Goal: Find specific page/section: Find specific page/section

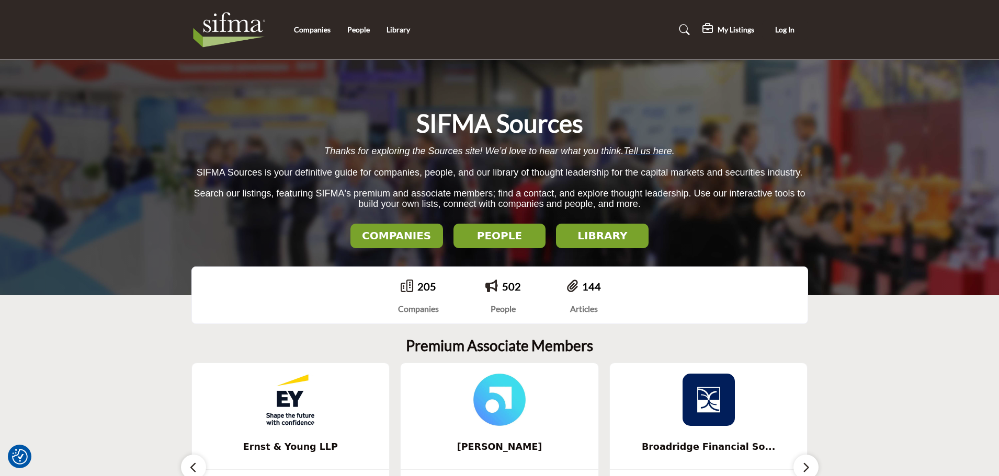
click at [494, 234] on h2 "PEOPLE" at bounding box center [500, 236] width 86 height 13
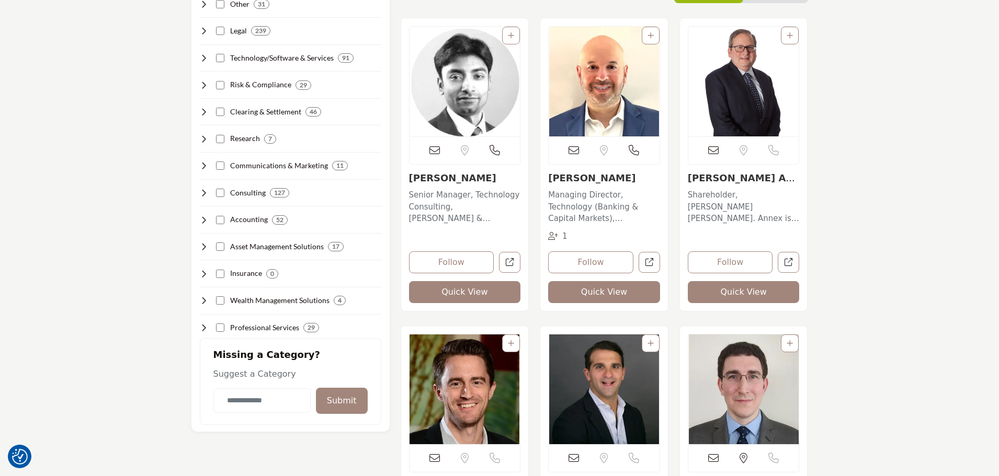
scroll to position [261, 0]
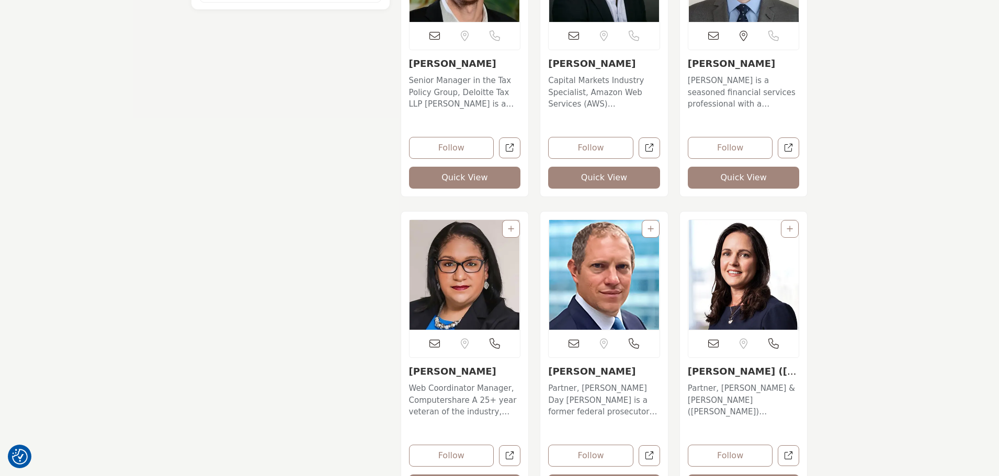
scroll to position [732, 0]
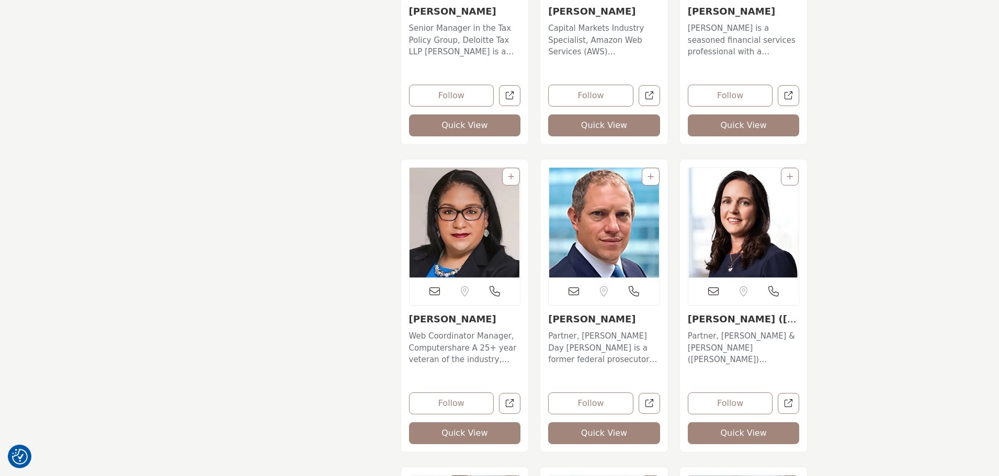
click at [440, 243] on img "Open Listing in new tab" at bounding box center [465, 223] width 111 height 110
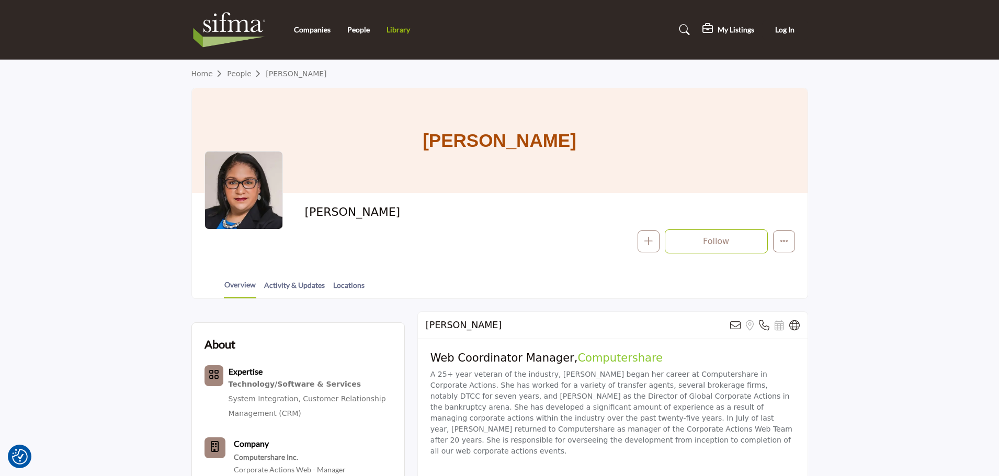
click at [389, 31] on link "Library" at bounding box center [398, 29] width 24 height 9
